Goal: Task Accomplishment & Management: Use online tool/utility

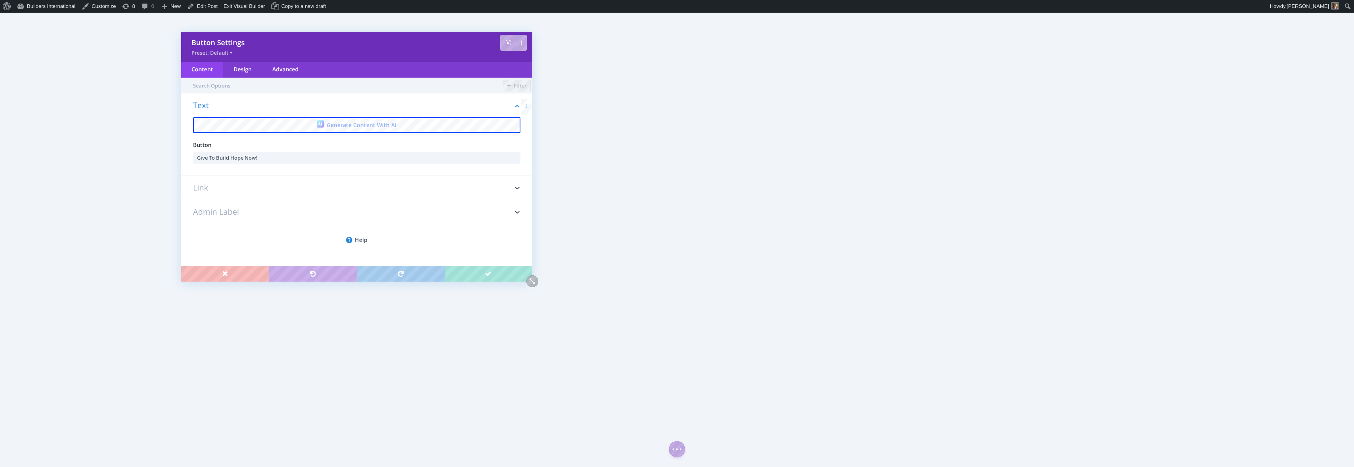
click at [332, 182] on h3 "Link" at bounding box center [356, 188] width 327 height 24
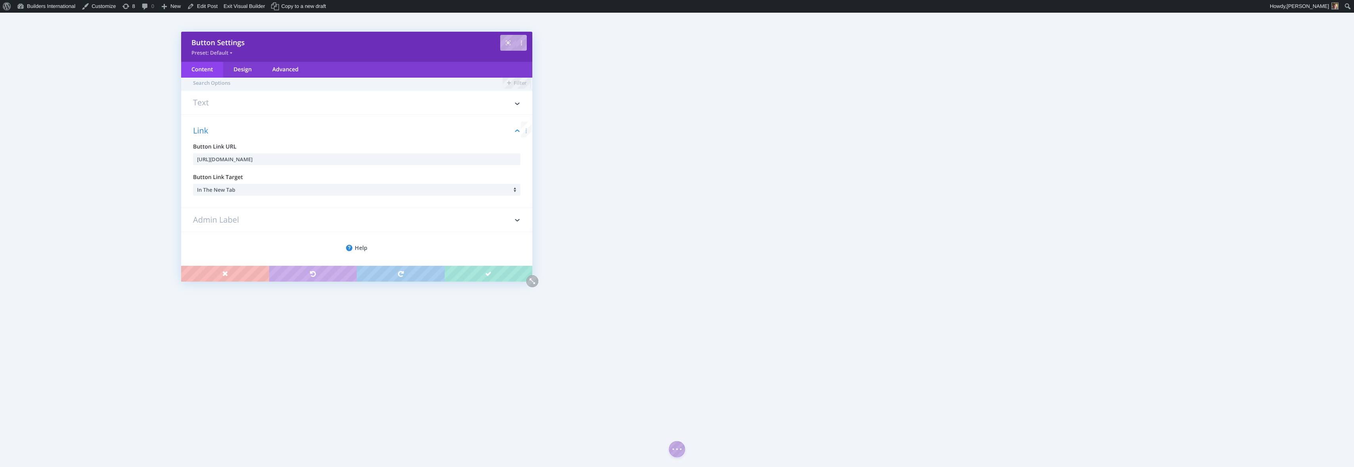
scroll to position [5, 0]
paste input "bf4c3880-285f-4cea-a93b-a016263091f9"
paste input "text"
type input "https://forms.donorsnap.com/form?id=bf4c3880-285f-4cea-a93b-a016263091f9"
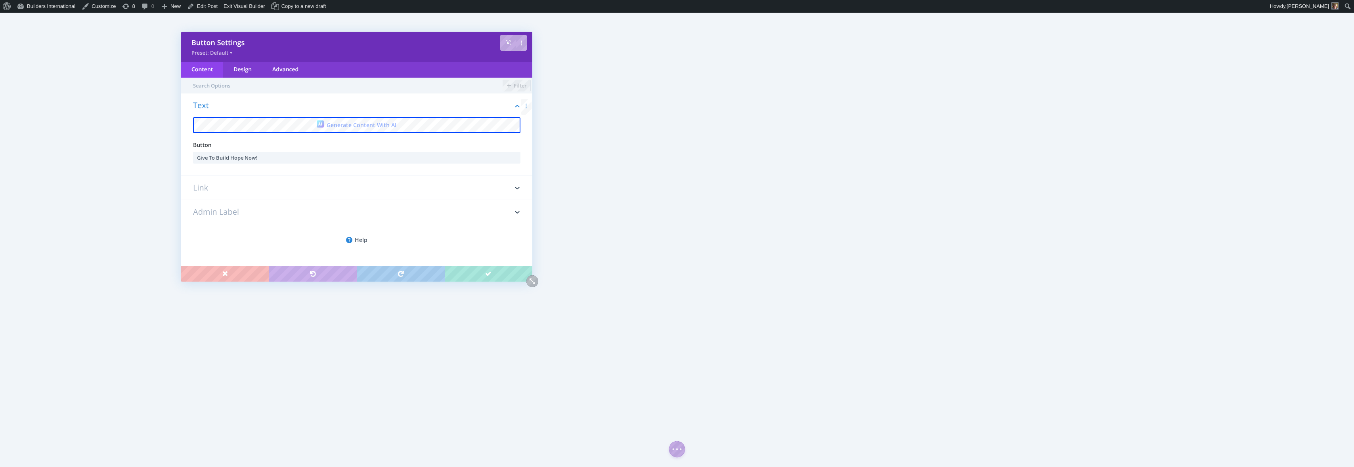
click at [323, 186] on h3 "Link" at bounding box center [356, 188] width 327 height 24
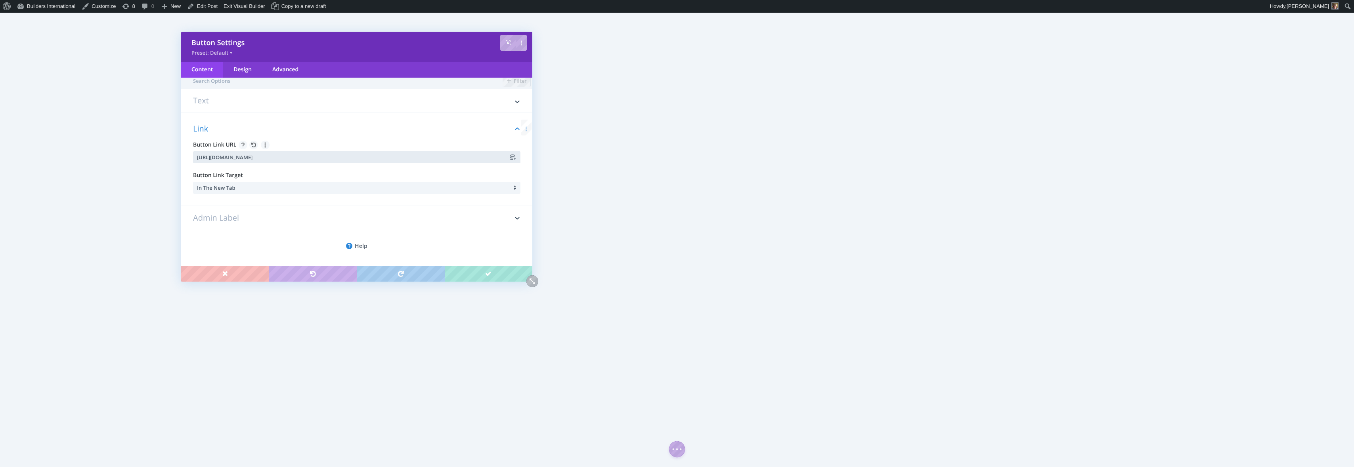
drag, startPoint x: 346, startPoint y: 164, endPoint x: 195, endPoint y: 156, distance: 151.6
click at [195, 156] on input "https://forms.donorsnap.com/form?id=53c4856f-36f4-4115-b4ab-8167e84d229d" at bounding box center [356, 157] width 327 height 12
type input "√"
paste input "https://forms.donorsnap.com/form?id=bf4c3880-285f-4cea-a93b-a016263091f9"
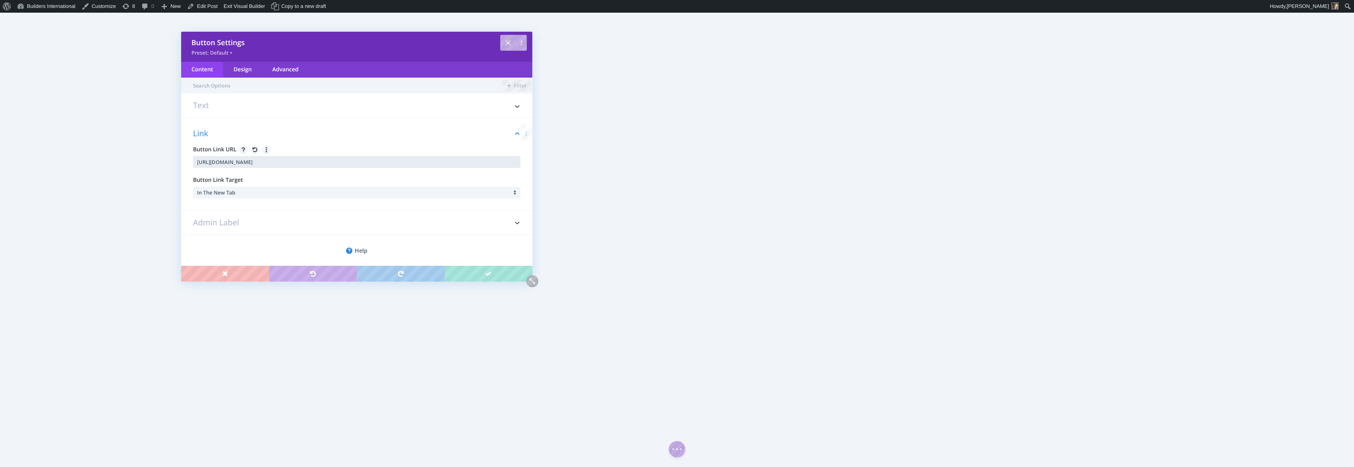
scroll to position [0, 0]
type input "https://forms.donorsnap.com/form?id=bf4c3880-285f-4cea-a93b-a016263091f9"
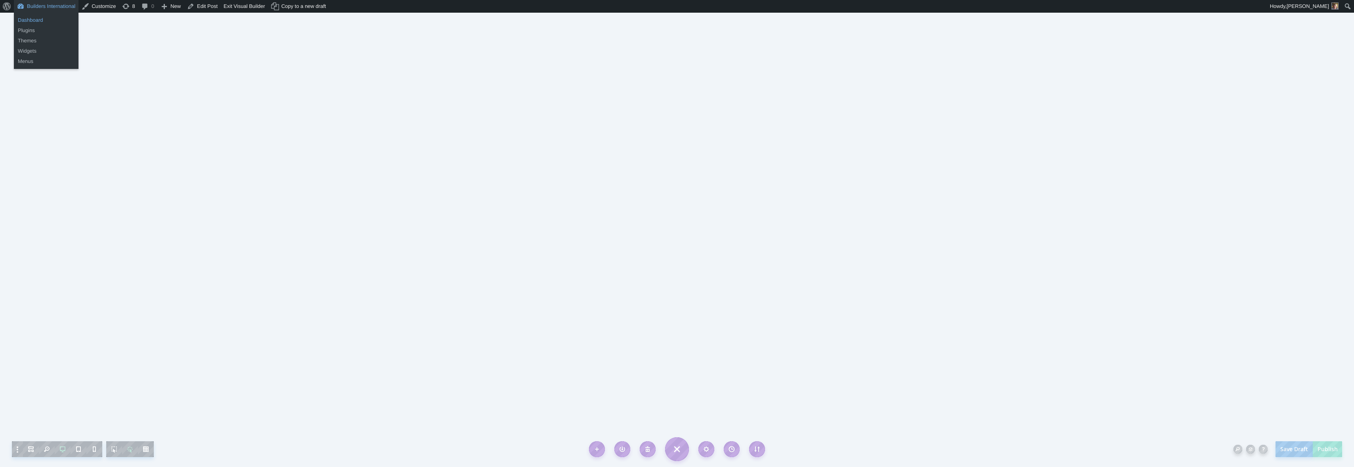
click at [38, 23] on link "Dashboard" at bounding box center [46, 20] width 65 height 10
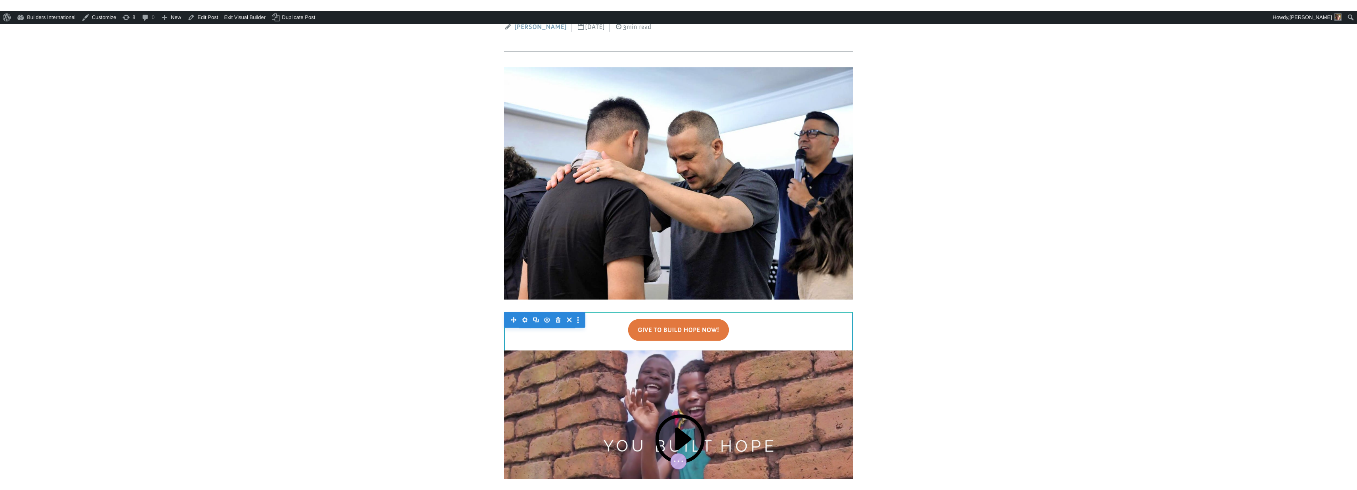
scroll to position [112, 0]
